Goal: Information Seeking & Learning: Find contact information

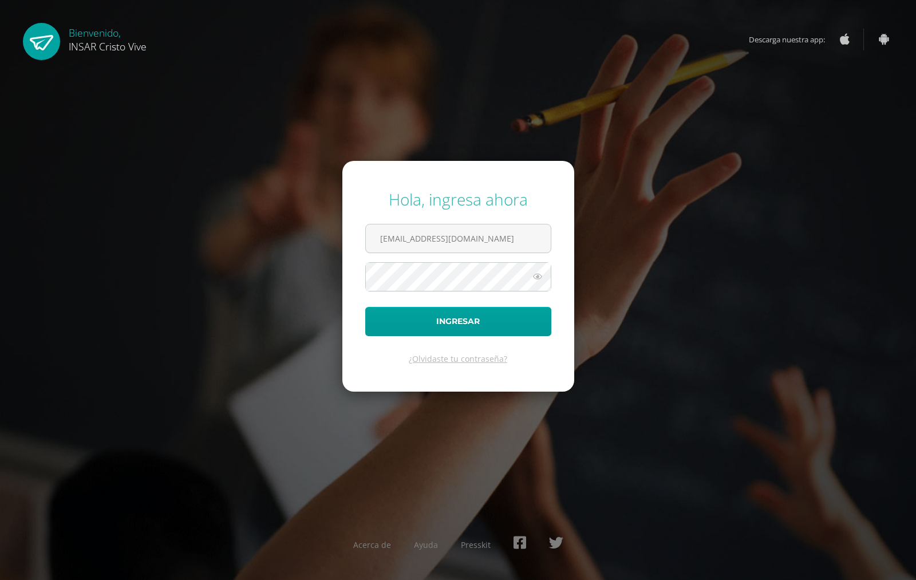
type input "2452272@insarycristovive.edu.gt"
click at [365, 307] on button "Ingresar" at bounding box center [458, 321] width 186 height 29
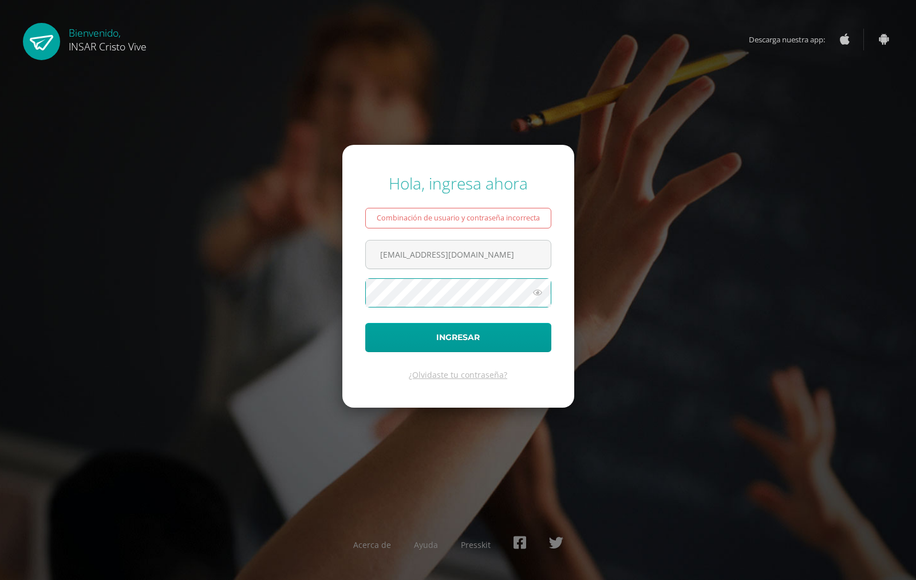
click at [541, 298] on icon at bounding box center [537, 293] width 15 height 14
click at [365, 323] on button "Ingresar" at bounding box center [458, 337] width 186 height 29
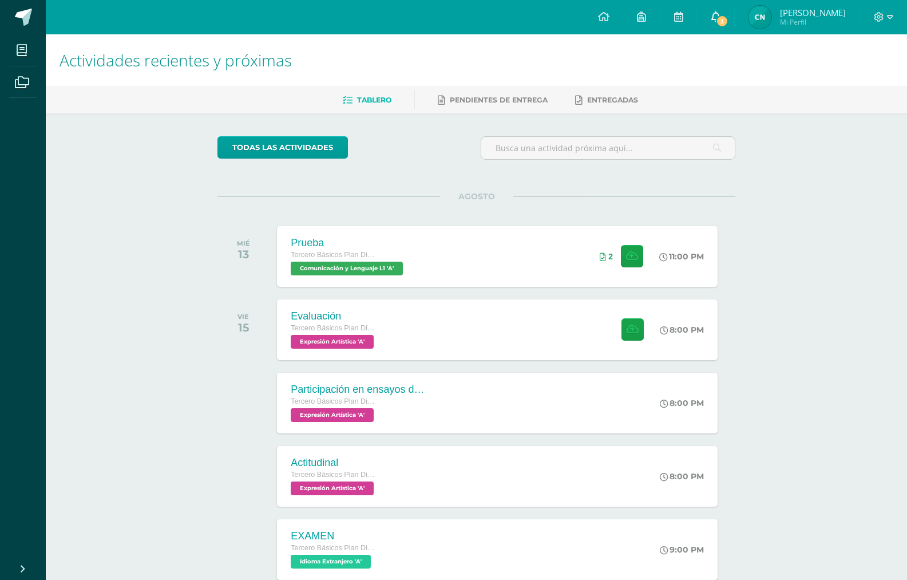
click at [702, 26] on link "3" at bounding box center [716, 17] width 37 height 34
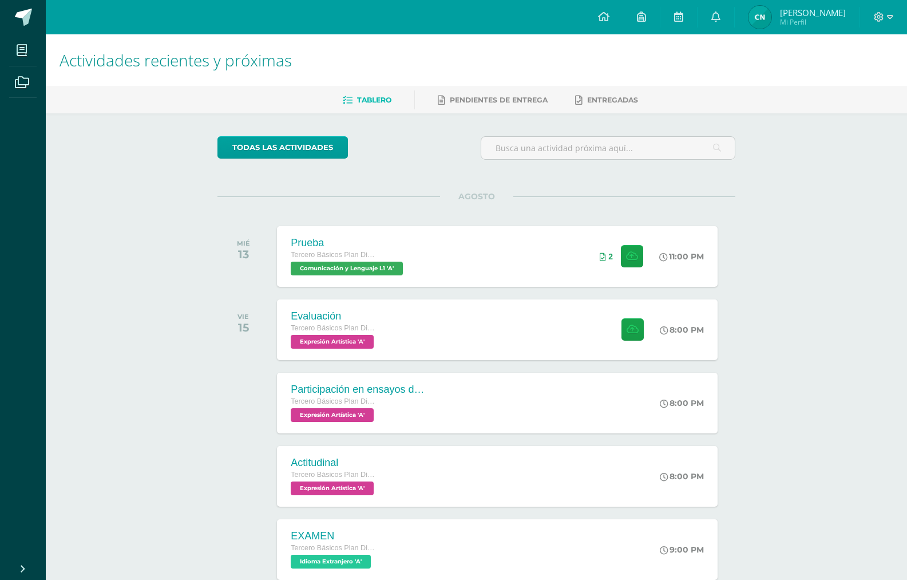
click at [766, 30] on link "[PERSON_NAME] Mi Perfil" at bounding box center [797, 17] width 125 height 34
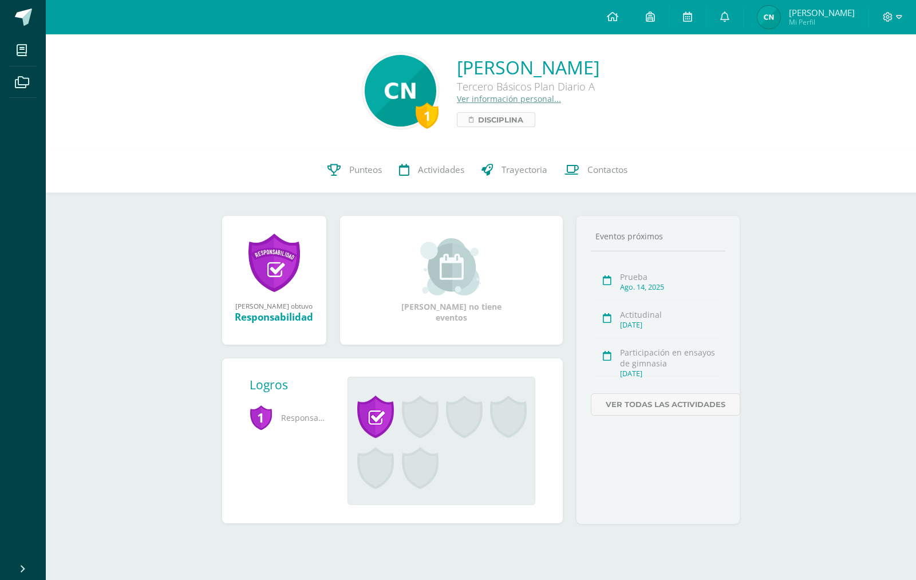
click at [478, 126] on span "Disciplina" at bounding box center [500, 120] width 45 height 14
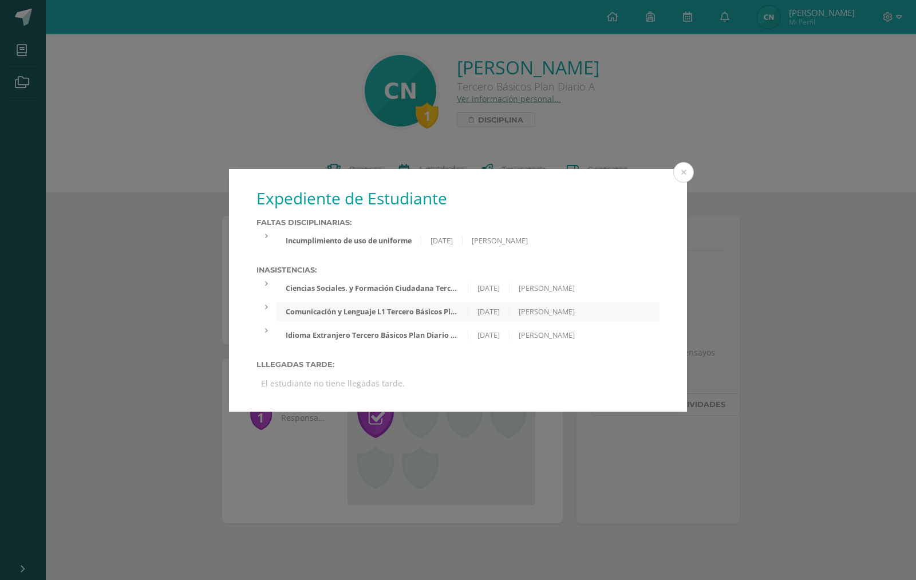
click at [405, 126] on div "Expediente de Estudiante Faltas Disciplinarias: Incumplimiento de uso de unifor…" at bounding box center [458, 290] width 916 height 580
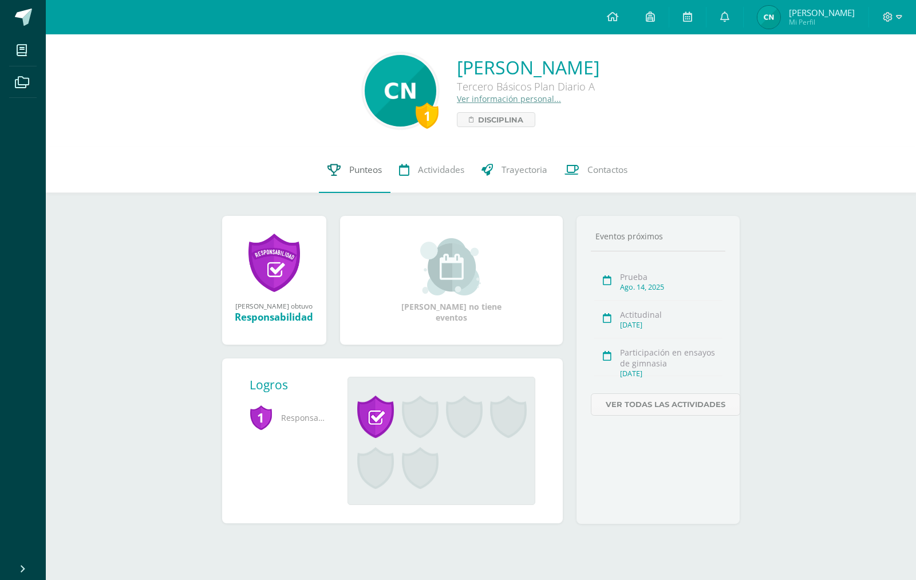
click at [374, 168] on span "Punteos" at bounding box center [365, 170] width 33 height 12
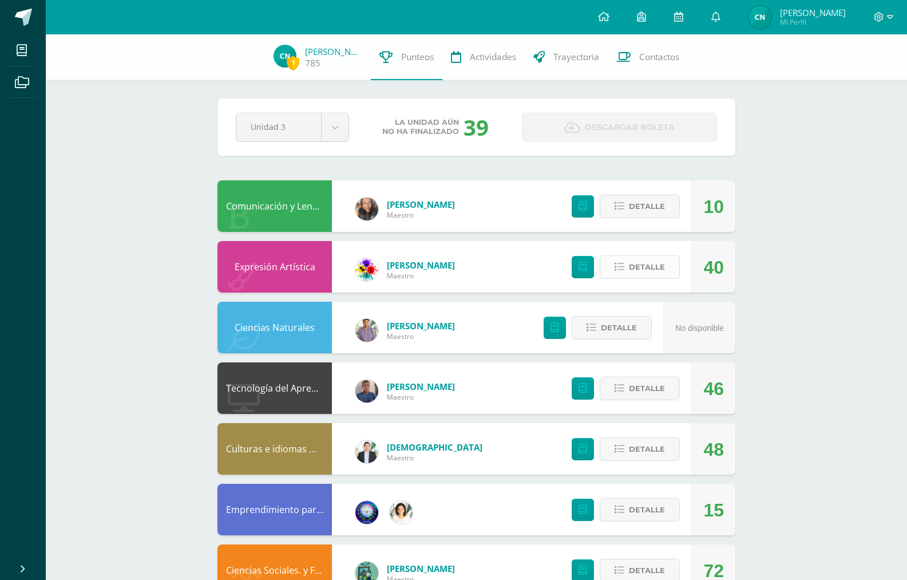
click at [655, 272] on span "Detalle" at bounding box center [647, 266] width 36 height 21
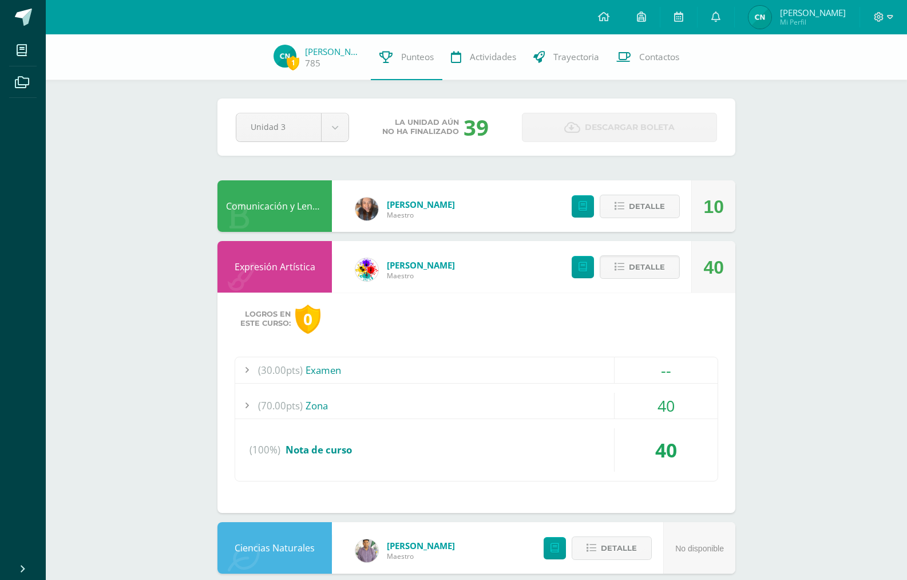
click at [248, 402] on div at bounding box center [246, 406] width 23 height 26
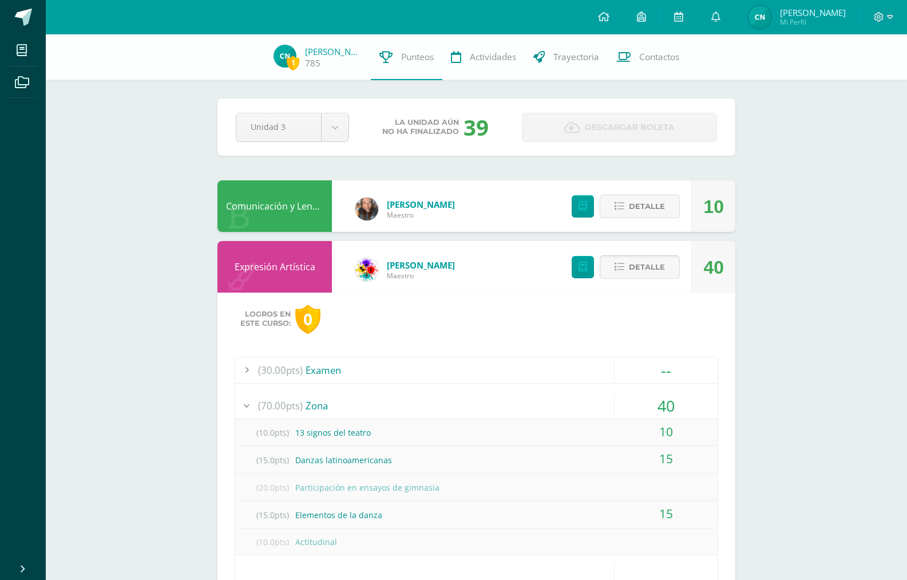
click at [663, 270] on span "Detalle" at bounding box center [647, 266] width 36 height 21
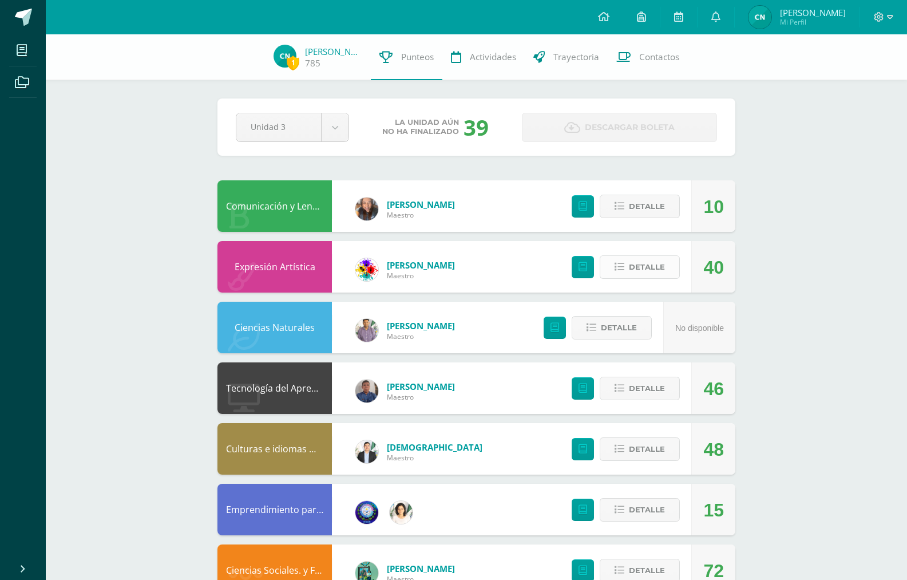
click at [639, 264] on span "Detalle" at bounding box center [647, 266] width 36 height 21
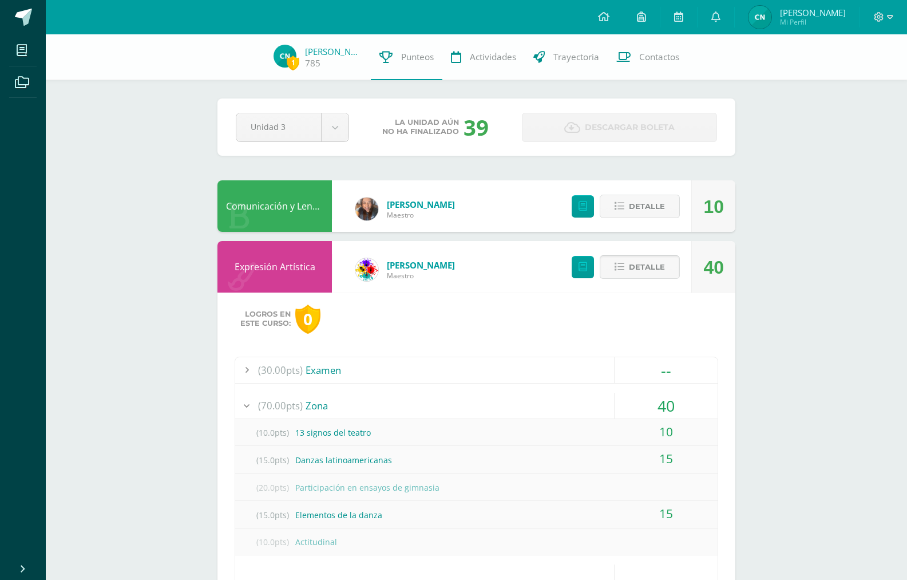
click at [628, 272] on button "Detalle" at bounding box center [640, 266] width 80 height 23
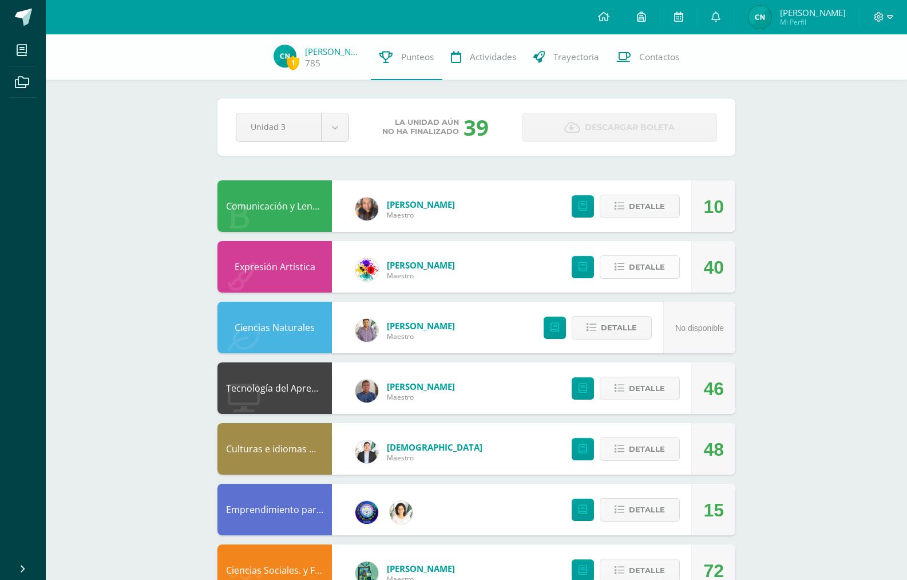
scroll to position [221, 0]
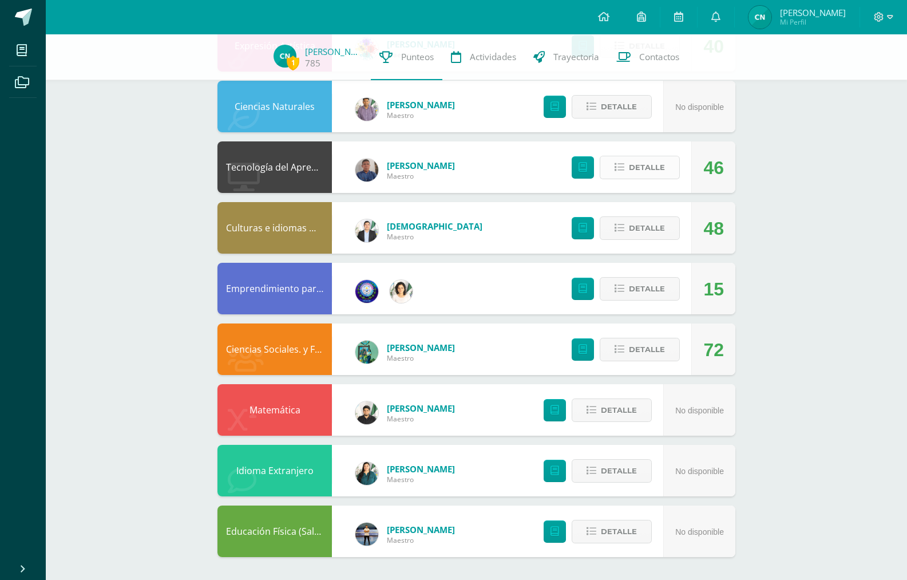
click at [633, 164] on span "Detalle" at bounding box center [647, 167] width 36 height 21
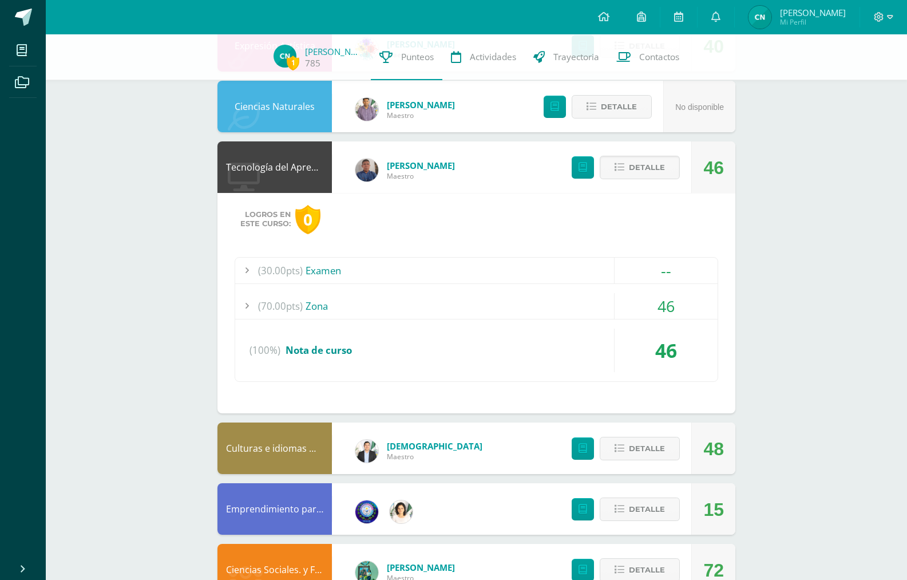
click at [264, 296] on span "(70.00pts)" at bounding box center [280, 306] width 45 height 26
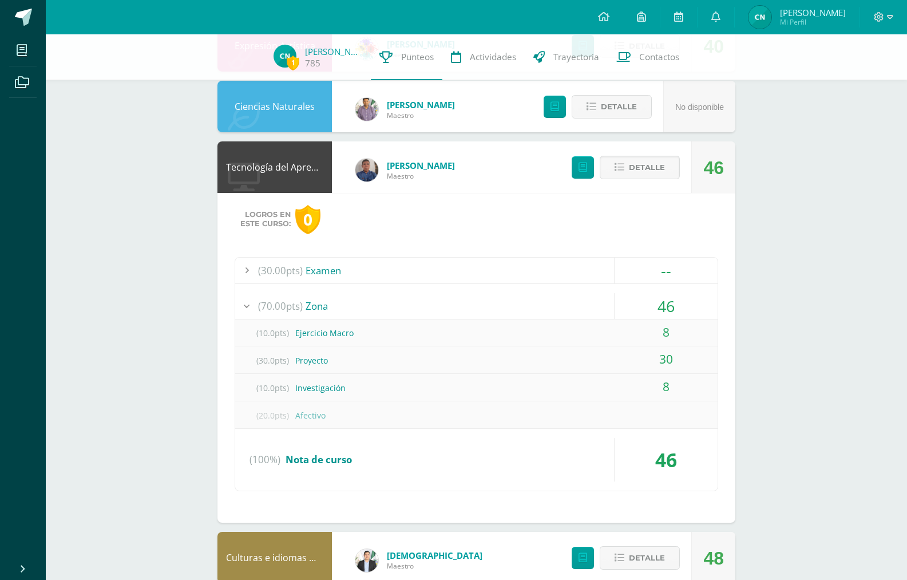
click at [657, 279] on div "--" at bounding box center [666, 271] width 103 height 26
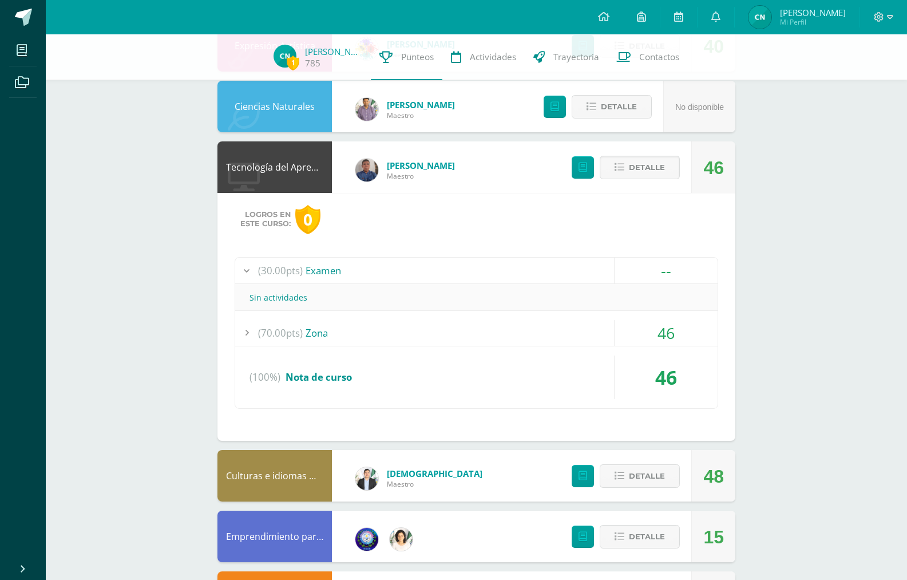
scroll to position [450, 0]
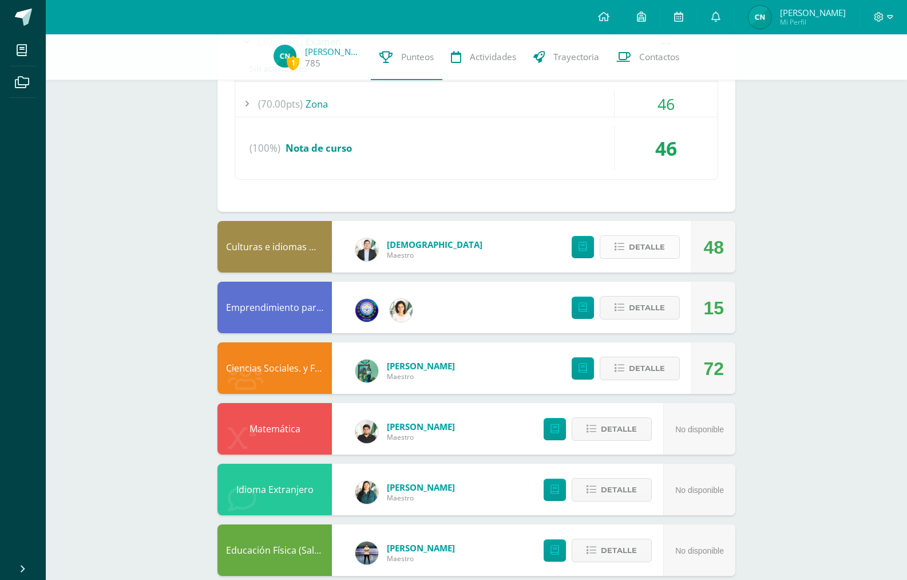
click at [630, 245] on span "Detalle" at bounding box center [647, 246] width 36 height 21
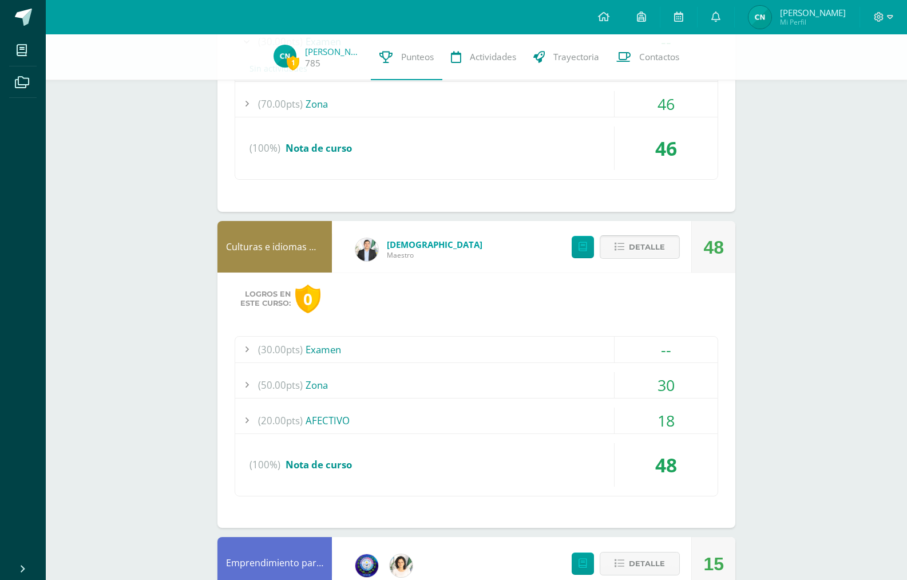
click at [679, 246] on button "Detalle" at bounding box center [640, 246] width 80 height 23
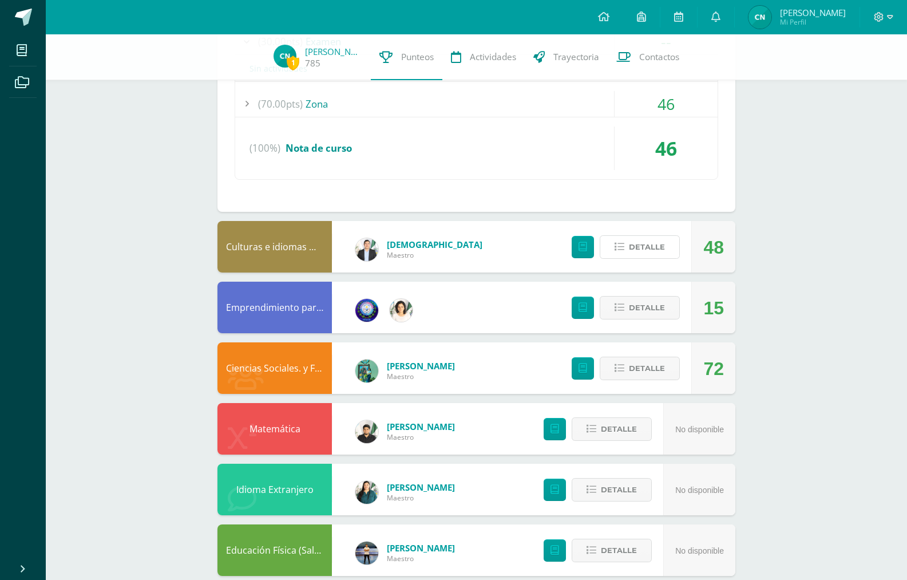
scroll to position [469, 0]
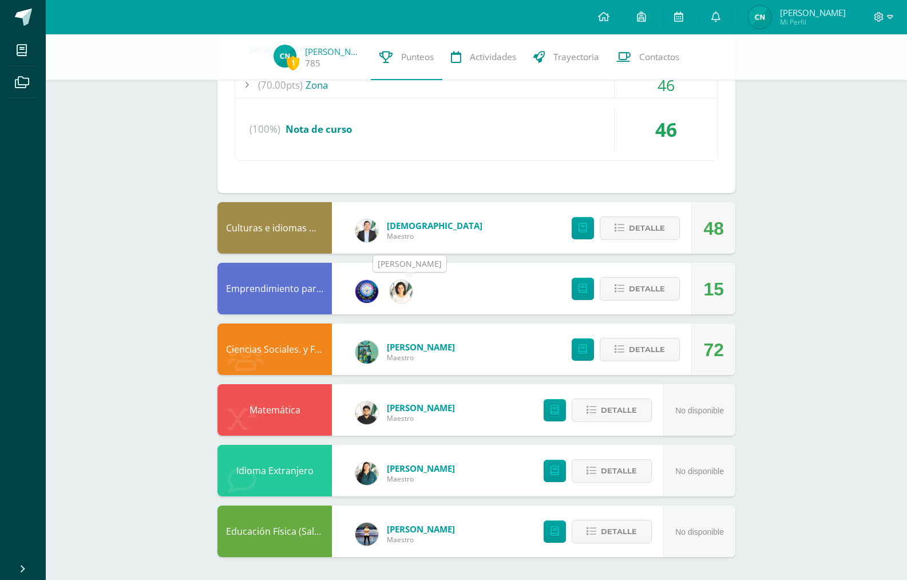
click at [391, 287] on img at bounding box center [401, 291] width 23 height 23
click at [375, 411] on img at bounding box center [366, 412] width 23 height 23
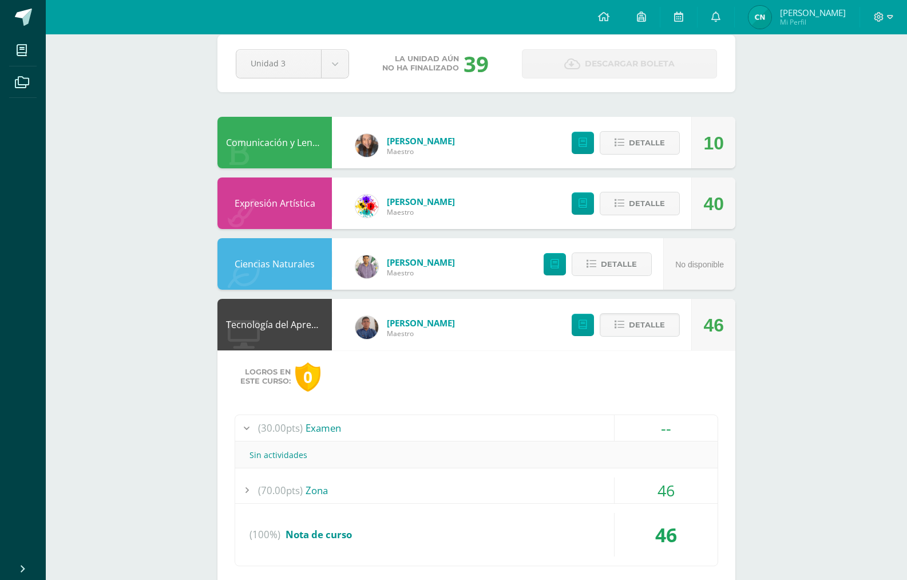
scroll to position [0, 0]
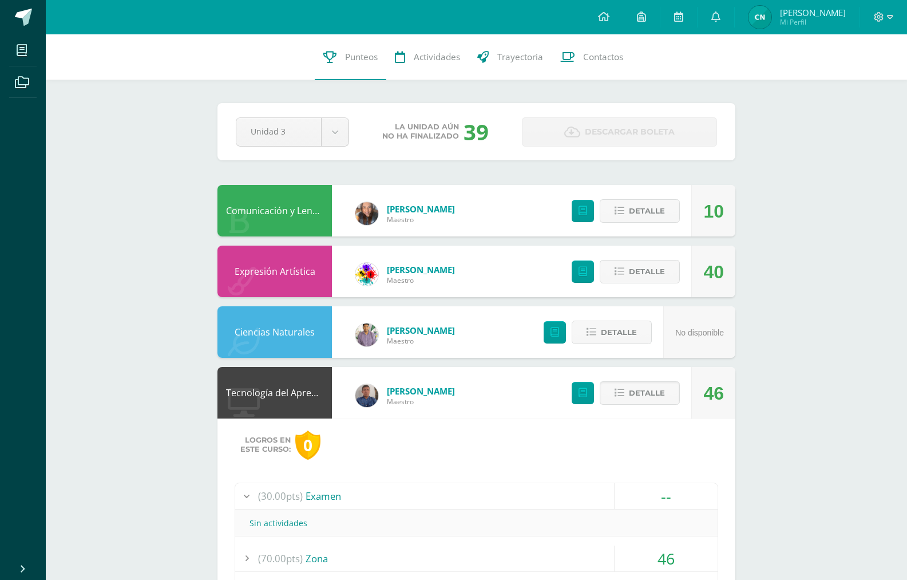
click at [776, 14] on span "Cinthya Elizabeth Mi Perfil" at bounding box center [797, 17] width 102 height 23
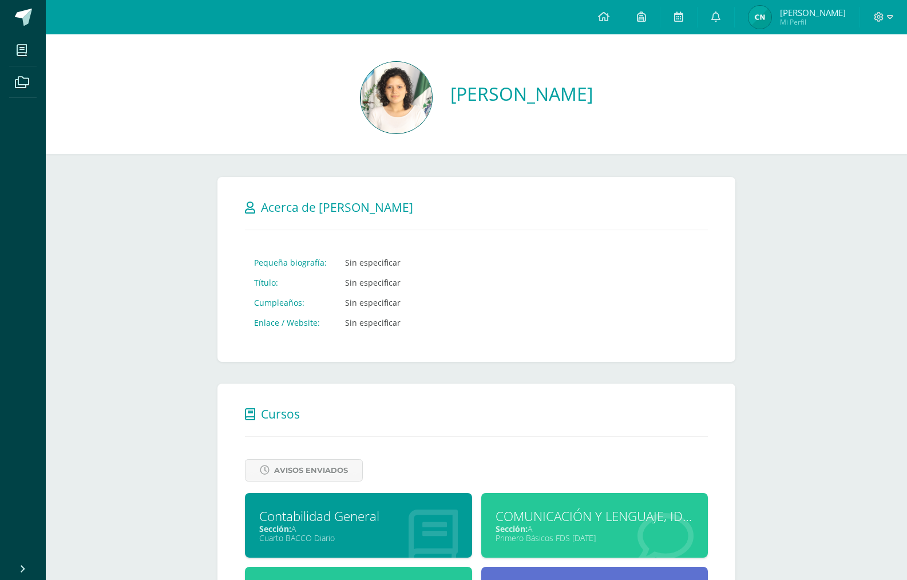
click at [361, 114] on img at bounding box center [397, 98] width 72 height 72
drag, startPoint x: 361, startPoint y: 257, endPoint x: 466, endPoint y: 305, distance: 115.7
click at [466, 305] on div "Cancelar Guardar Acerca de María José Pequeña biografía: Sin especificar Título…" at bounding box center [476, 269] width 518 height 185
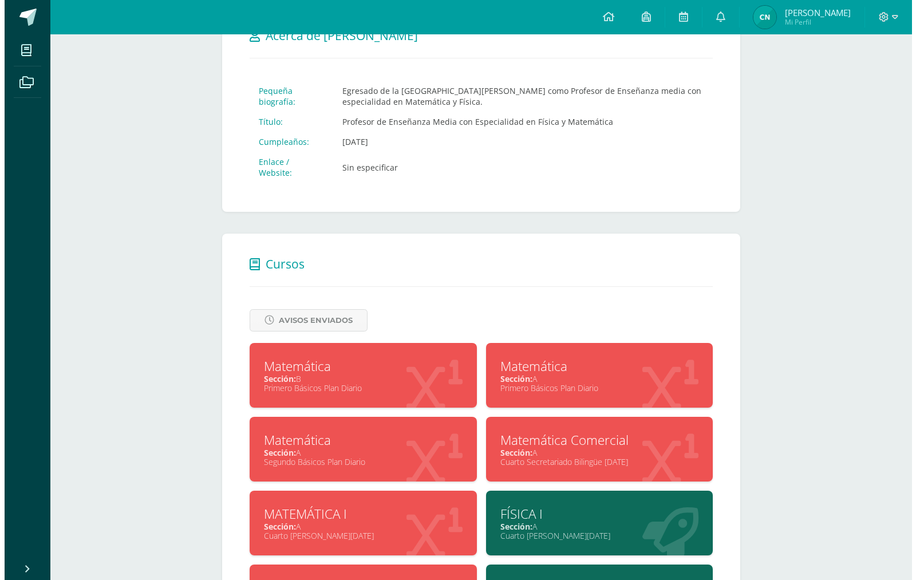
scroll to position [229, 0]
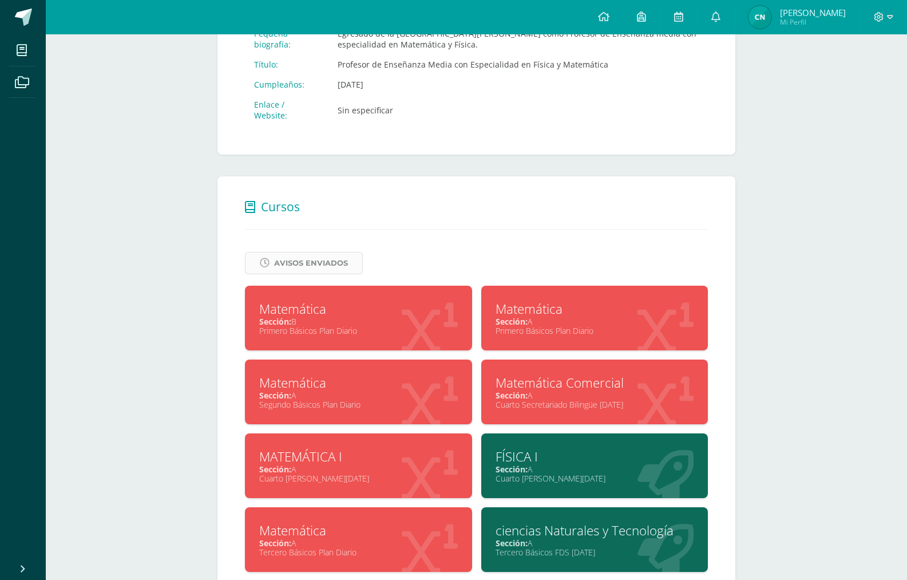
click at [344, 252] on span "Avisos Enviados" at bounding box center [311, 262] width 74 height 21
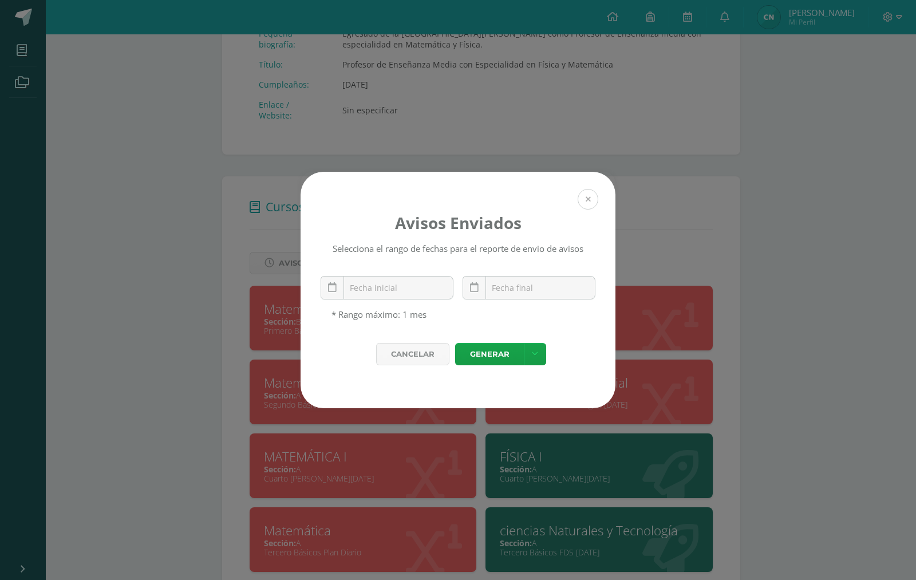
click at [577, 201] on button at bounding box center [587, 199] width 21 height 21
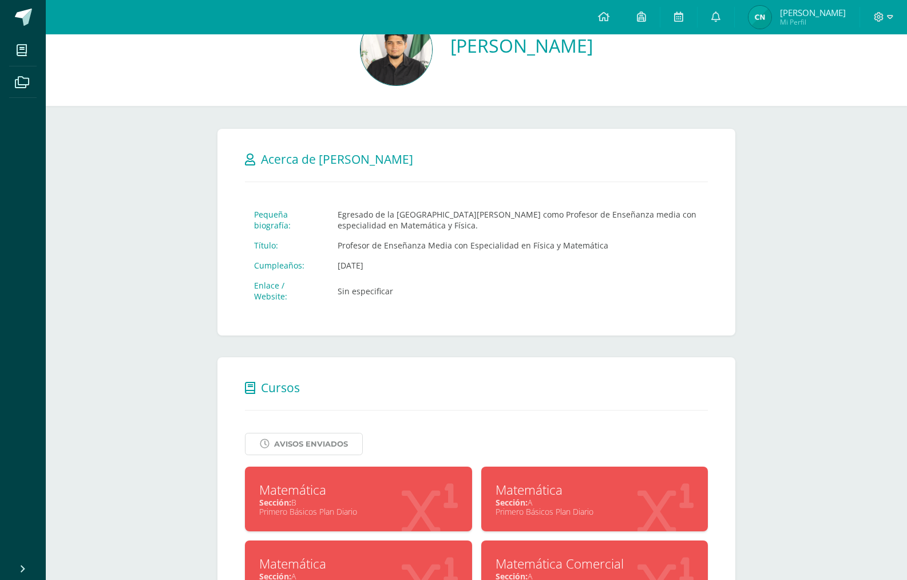
scroll to position [0, 0]
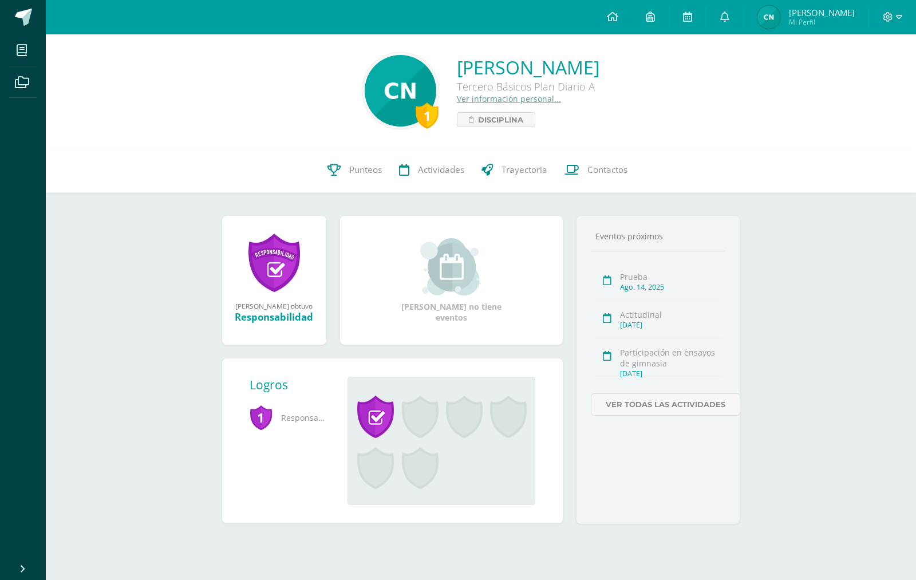
click at [43, 77] on li "Archivos" at bounding box center [23, 82] width 46 height 32
click at [25, 78] on icon at bounding box center [22, 82] width 14 height 11
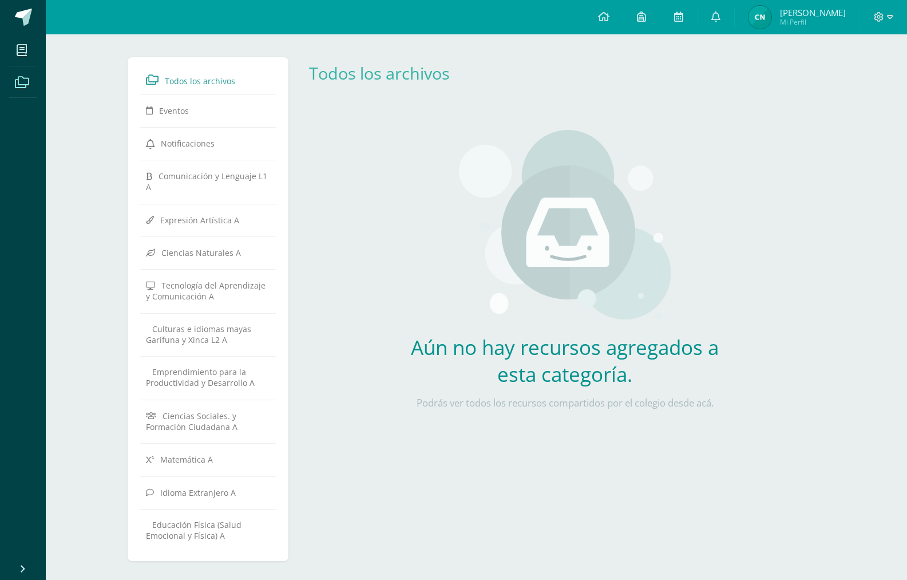
scroll to position [15, 0]
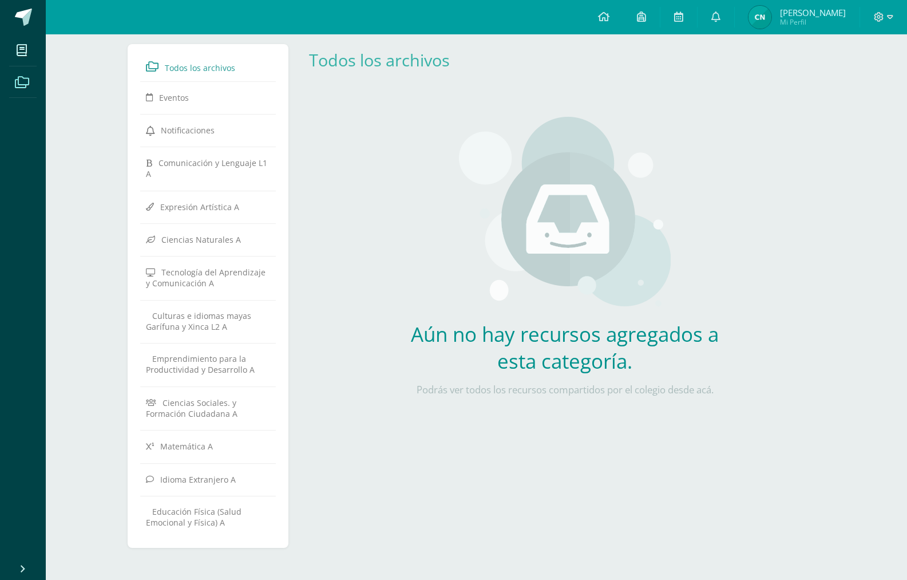
click at [23, 80] on icon at bounding box center [22, 82] width 14 height 11
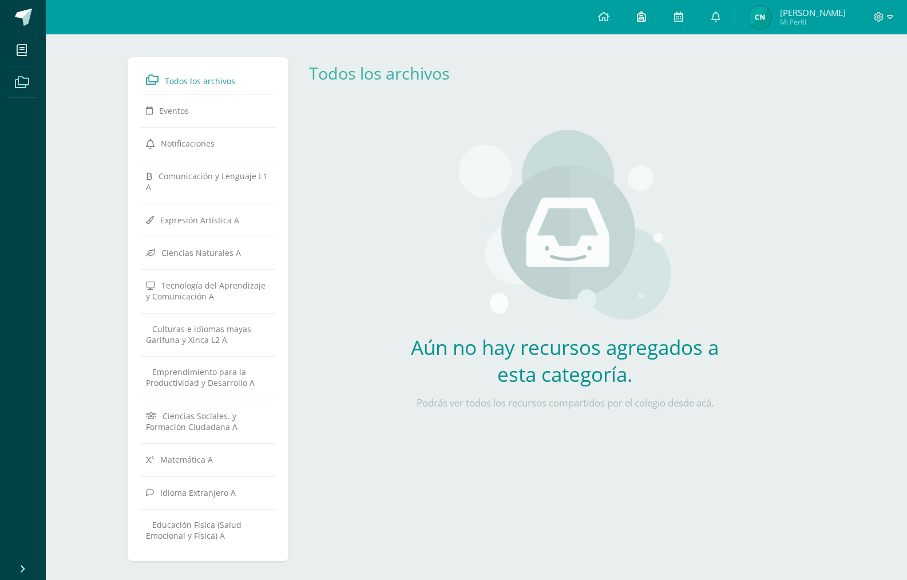
click at [637, 18] on icon at bounding box center [641, 16] width 9 height 10
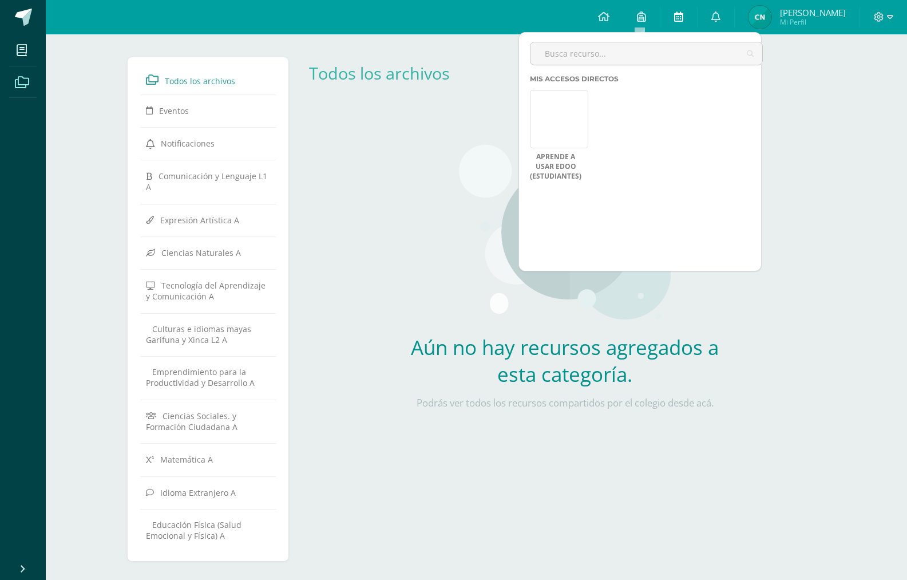
click at [680, 23] on link at bounding box center [678, 17] width 37 height 34
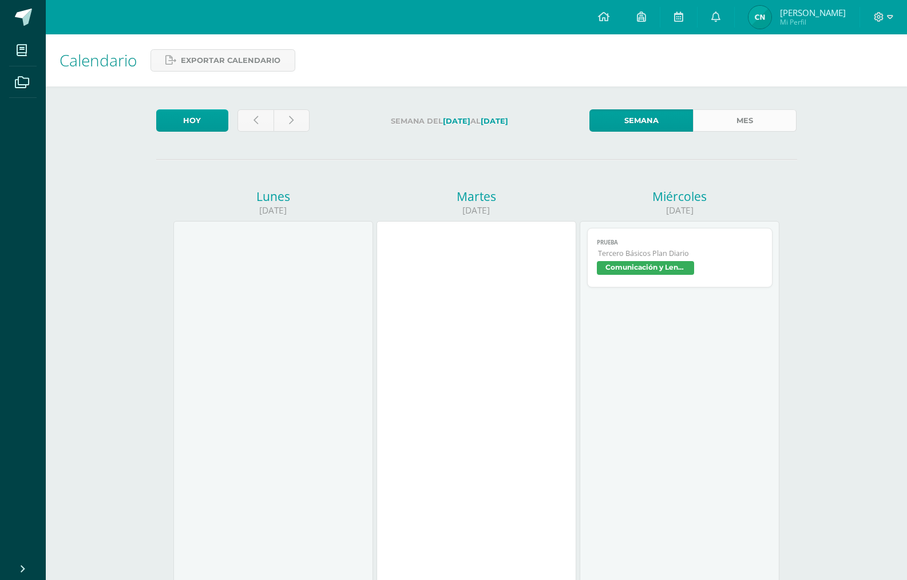
click at [719, 117] on link "Mes" at bounding box center [745, 120] width 104 height 22
click at [726, 21] on link at bounding box center [716, 17] width 37 height 34
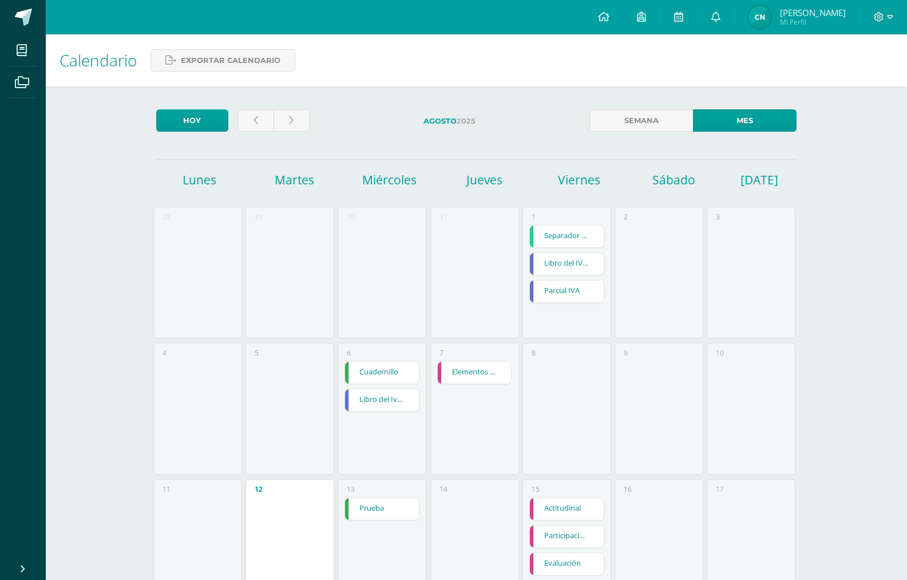
click at [754, 23] on img at bounding box center [760, 17] width 23 height 23
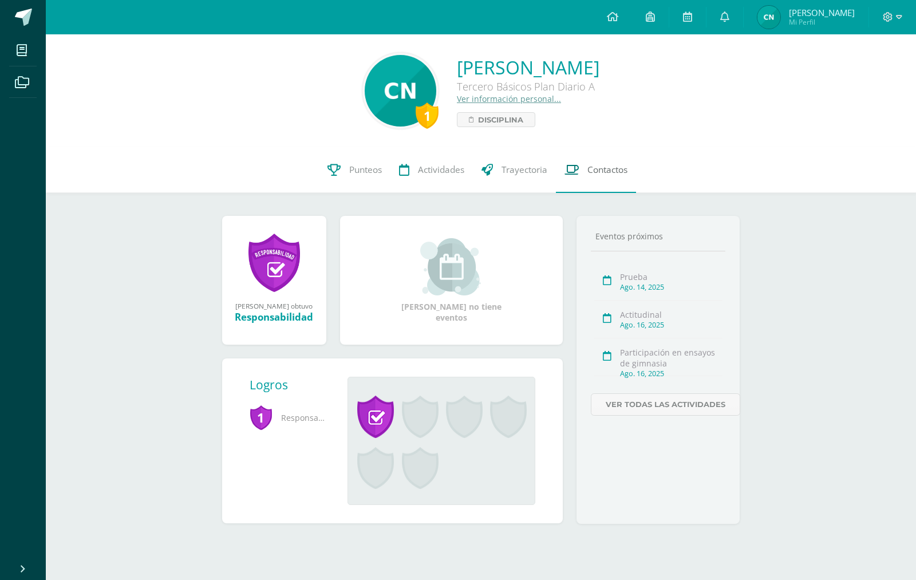
click at [580, 175] on link "Contactos" at bounding box center [596, 170] width 80 height 46
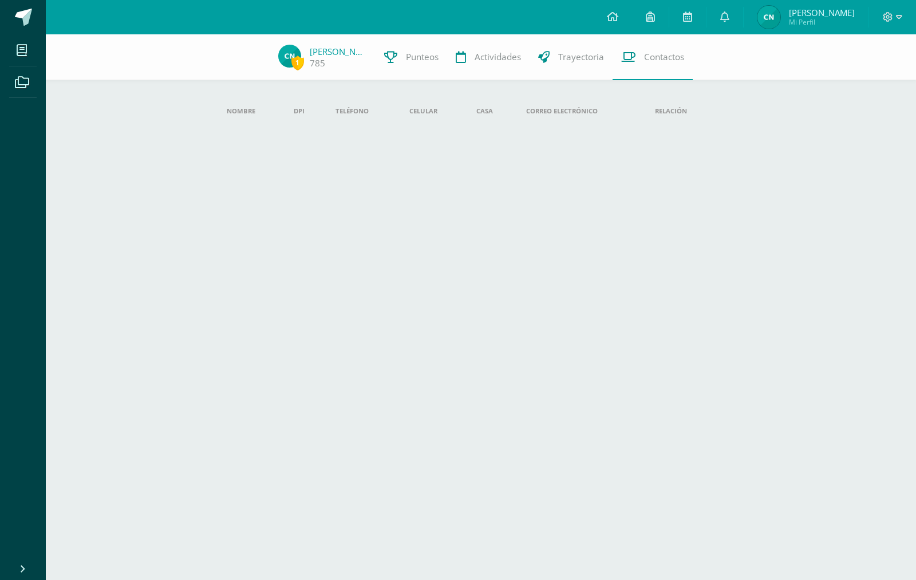
click at [666, 111] on th "Relación" at bounding box center [682, 110] width 72 height 25
click at [575, 115] on th "Correo electrónico" at bounding box center [581, 110] width 129 height 25
click at [573, 115] on th "Correo electrónico" at bounding box center [581, 110] width 129 height 25
click at [575, 106] on th "Correo electrónico" at bounding box center [581, 110] width 129 height 25
drag, startPoint x: 579, startPoint y: 102, endPoint x: 479, endPoint y: 109, distance: 100.3
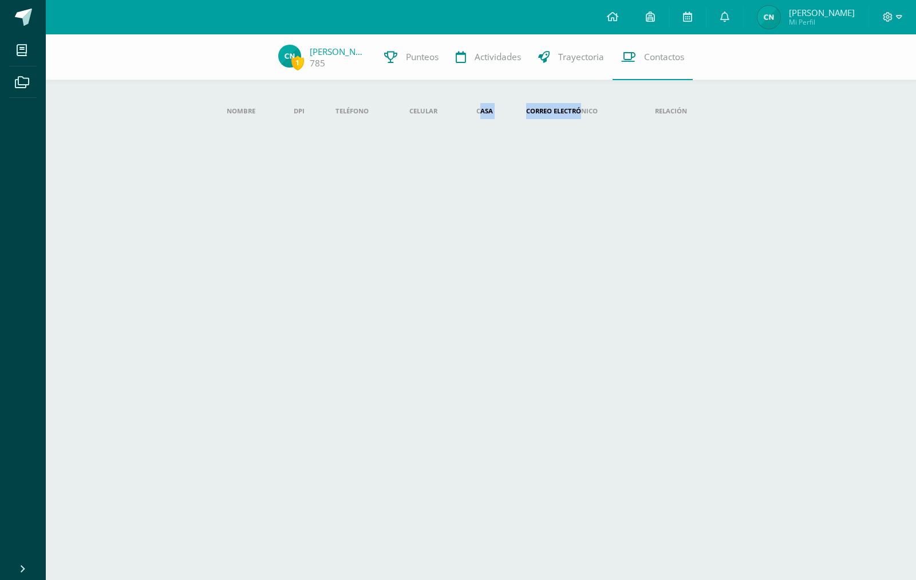
click at [479, 109] on tr "Nombre DPI Teléfono Celular Casa Correo electrónico Relación" at bounding box center [480, 110] width 527 height 25
click at [584, 105] on th "Correo electrónico" at bounding box center [581, 110] width 129 height 25
click at [896, 17] on icon at bounding box center [899, 17] width 6 height 10
click at [884, 78] on span "Cerrar sesión" at bounding box center [863, 78] width 52 height 11
